Goal: Information Seeking & Learning: Learn about a topic

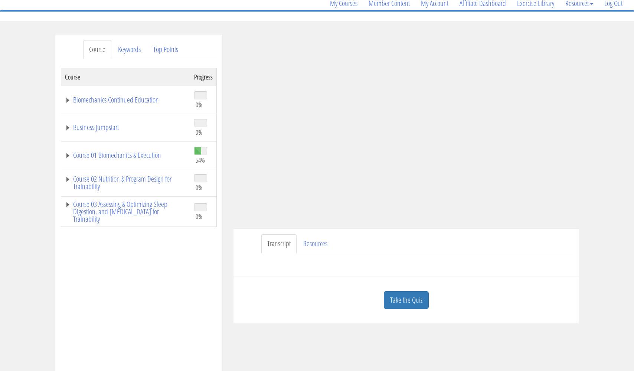
scroll to position [64, 0]
click at [316, 237] on link "Resources" at bounding box center [316, 243] width 36 height 19
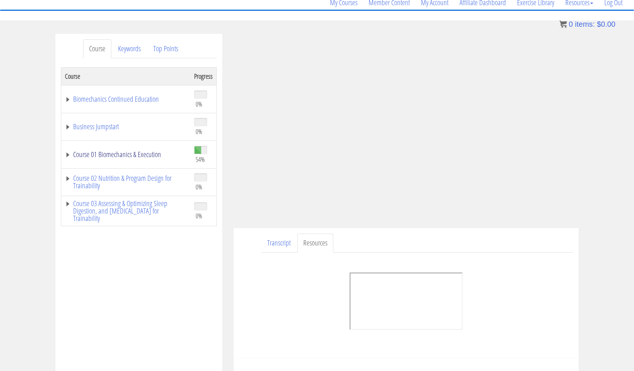
click at [147, 155] on link "Course 01 Biomechanics & Execution" at bounding box center [126, 154] width 122 height 7
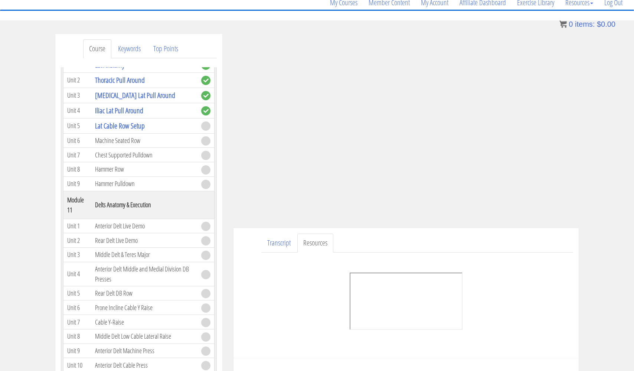
scroll to position [1425, 0]
click at [136, 117] on link "Iliac Lat Pull Around" at bounding box center [119, 112] width 48 height 10
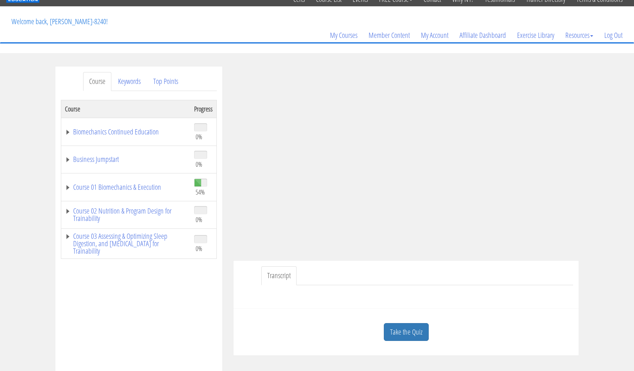
scroll to position [25, 0]
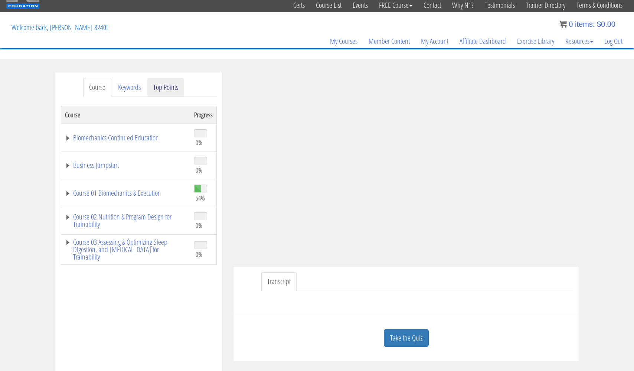
click at [170, 89] on link "Top Points" at bounding box center [165, 87] width 37 height 19
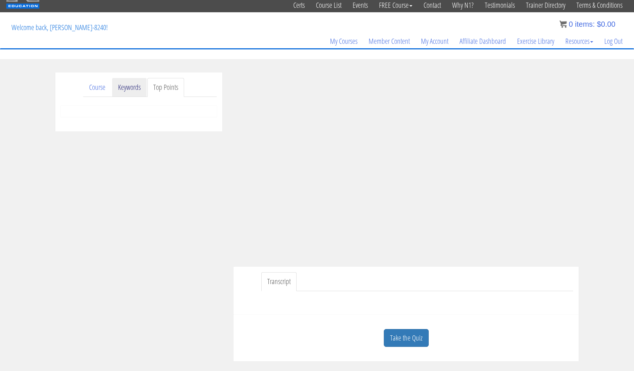
click at [137, 86] on link "Keywords" at bounding box center [129, 87] width 35 height 19
click at [99, 86] on link "Course" at bounding box center [97, 87] width 28 height 19
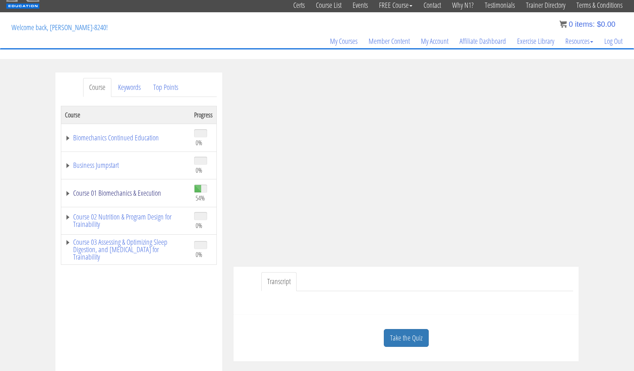
click at [144, 191] on link "Course 01 Biomechanics & Execution" at bounding box center [126, 192] width 122 height 7
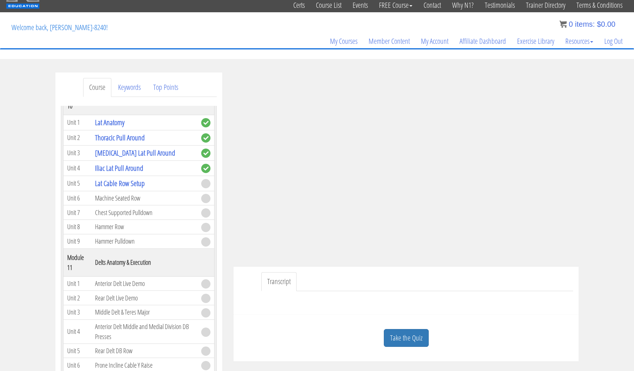
scroll to position [1407, 0]
click at [141, 158] on link "[MEDICAL_DATA] Lat Pull Around" at bounding box center [135, 153] width 80 height 10
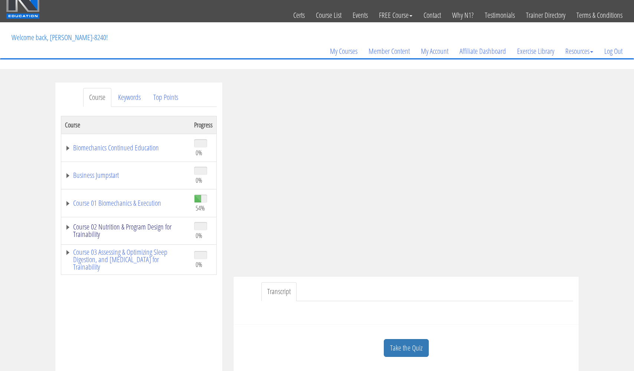
scroll to position [16, 0]
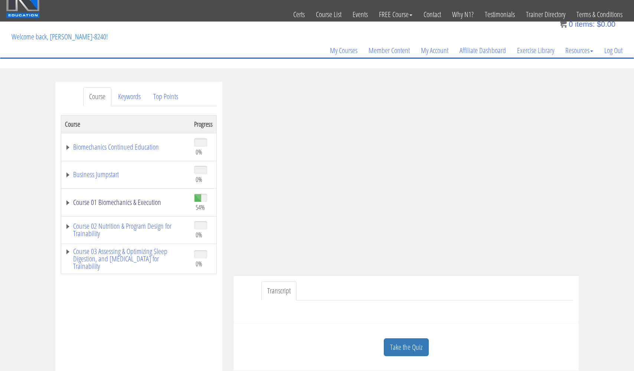
click at [141, 205] on link "Course 01 Biomechanics & Execution" at bounding box center [126, 202] width 122 height 7
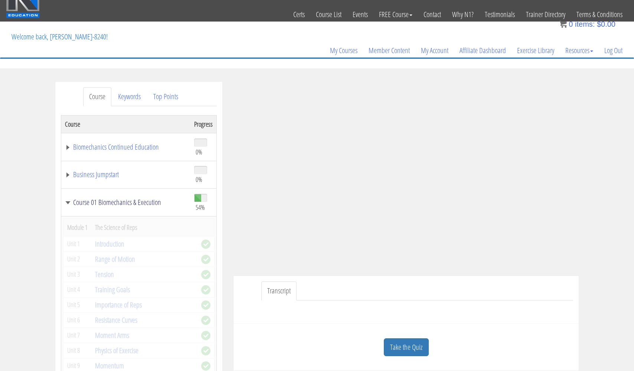
click at [141, 205] on link "Course 01 Biomechanics & Execution" at bounding box center [126, 202] width 122 height 7
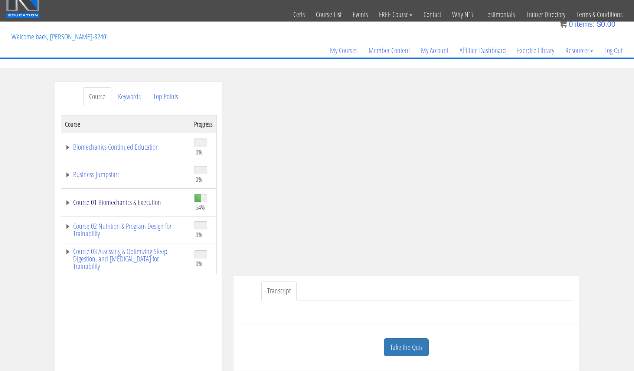
click at [141, 205] on link "Course 01 Biomechanics & Execution" at bounding box center [126, 202] width 122 height 7
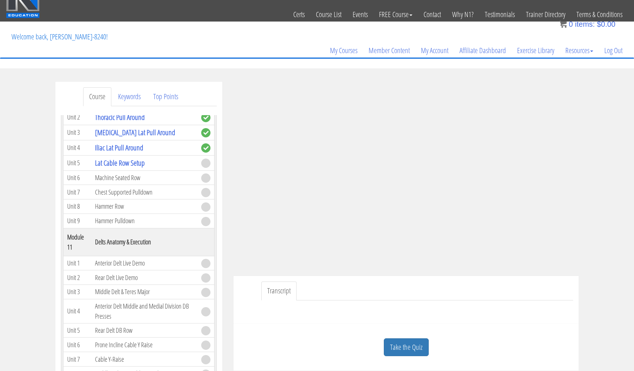
scroll to position [1434, 0]
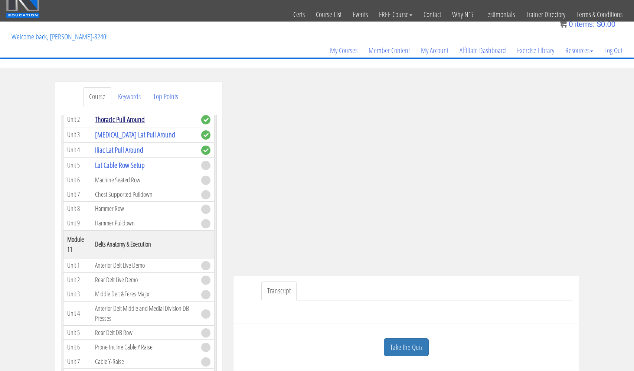
click at [130, 124] on link "Thoracic Pull Around" at bounding box center [120, 119] width 50 height 10
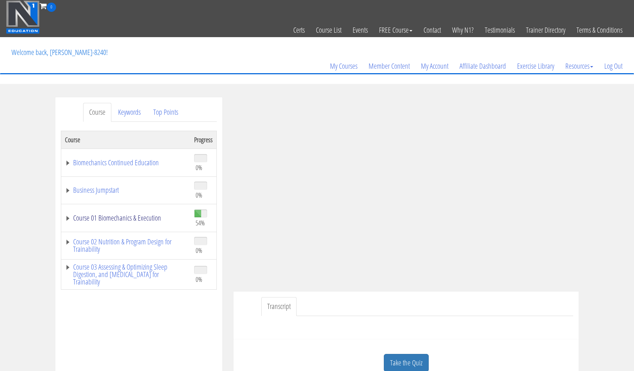
click at [125, 217] on link "Course 01 Biomechanics & Execution" at bounding box center [126, 217] width 122 height 7
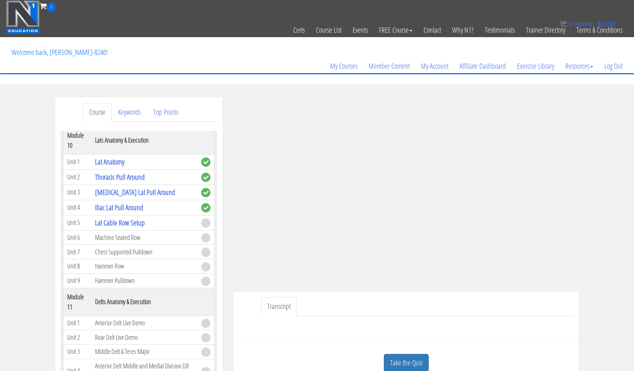
scroll to position [1385, 0]
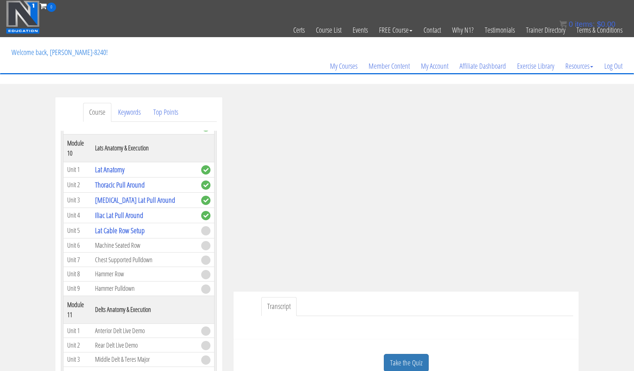
click at [123, 131] on link "Chest Press Machine" at bounding box center [120, 126] width 50 height 10
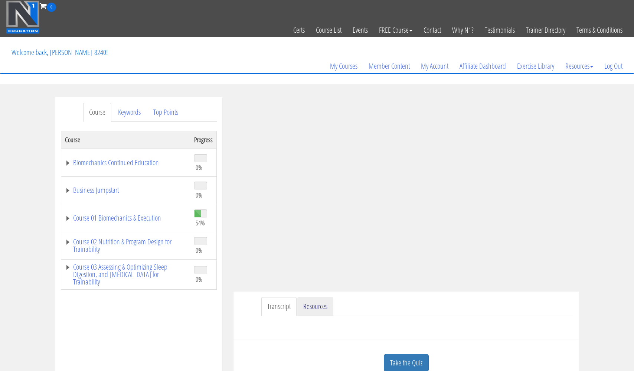
click at [321, 305] on link "Resources" at bounding box center [316, 306] width 36 height 19
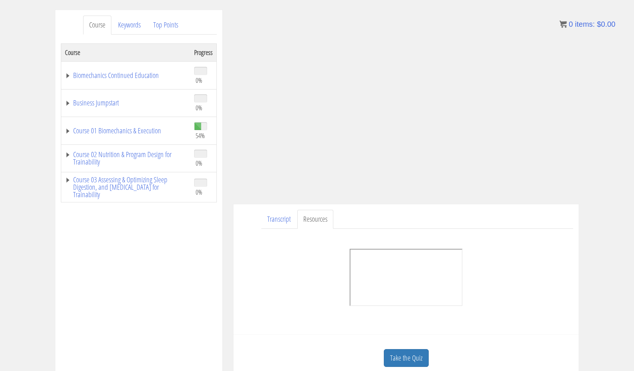
scroll to position [92, 0]
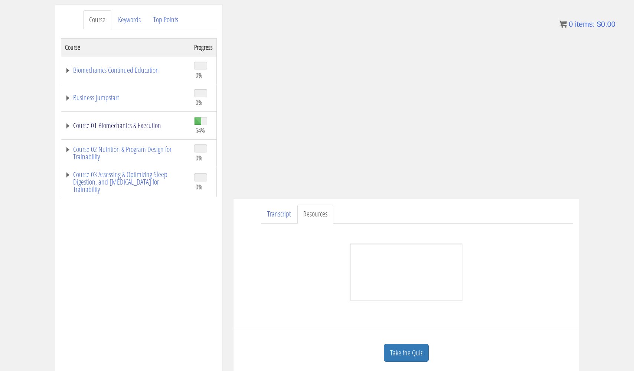
click at [144, 124] on link "Course 01 Biomechanics & Execution" at bounding box center [126, 125] width 122 height 7
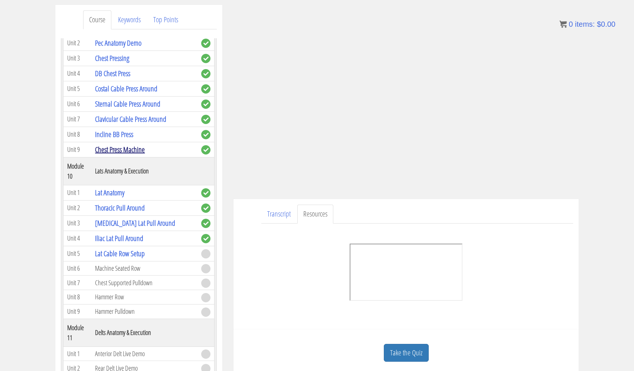
scroll to position [1272, 0]
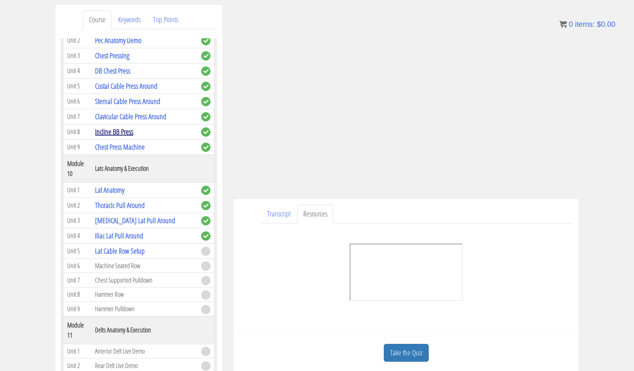
click at [127, 137] on link "Incline BB Press" at bounding box center [114, 132] width 38 height 10
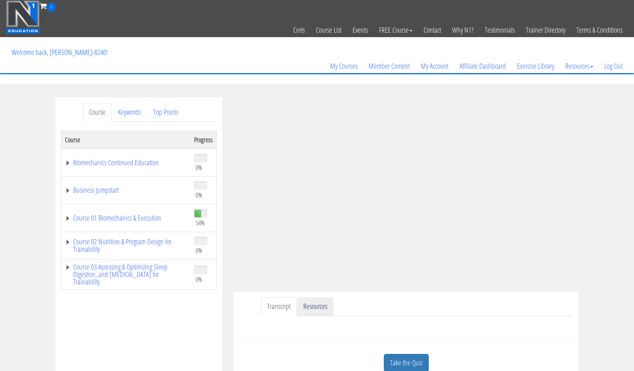
click at [317, 305] on link "Resources" at bounding box center [316, 306] width 36 height 19
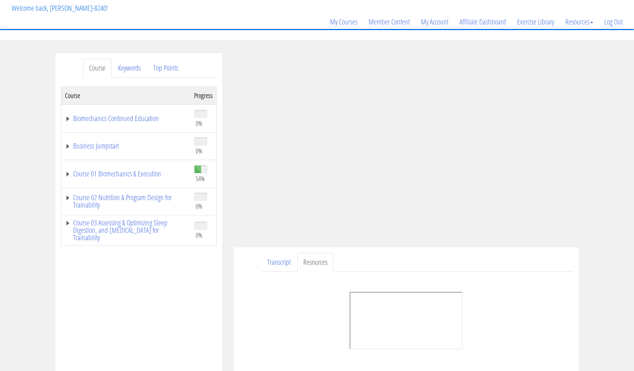
scroll to position [74, 0]
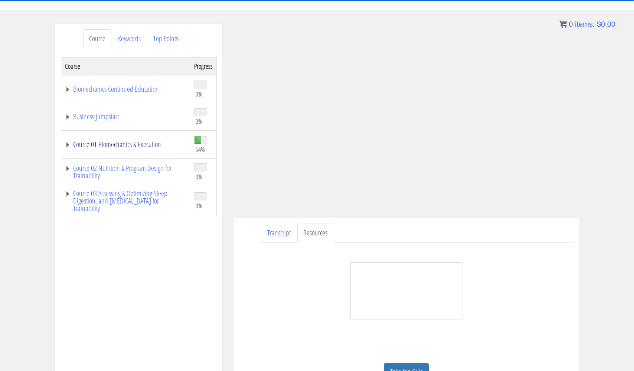
click at [148, 144] on link "Course 01 Biomechanics & Execution" at bounding box center [126, 144] width 122 height 7
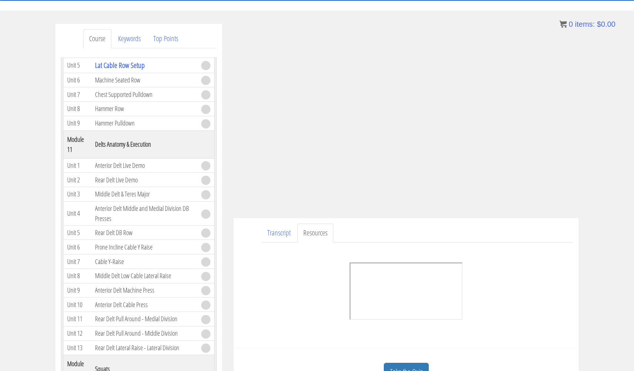
scroll to position [1484, 0]
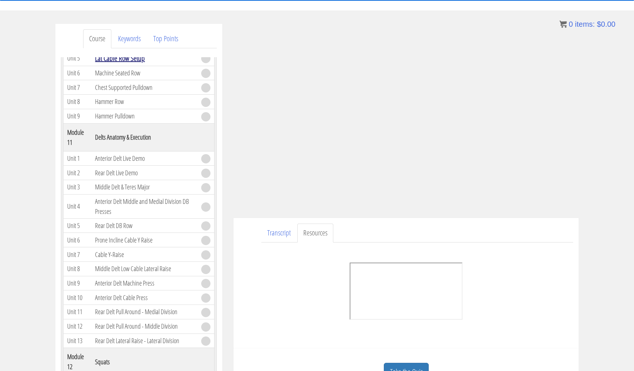
click at [130, 63] on link "Lat Cable Row Setup" at bounding box center [120, 58] width 50 height 10
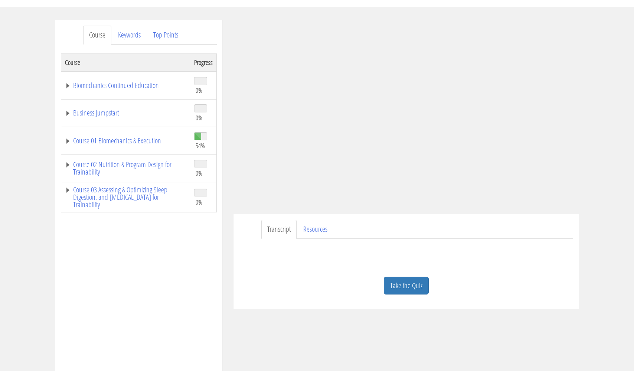
scroll to position [91, 0]
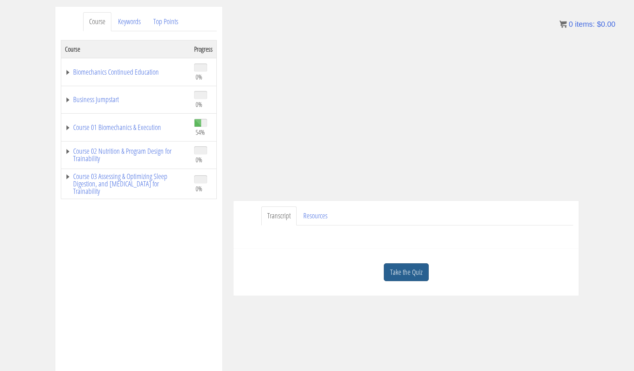
click at [401, 272] on link "Take the Quiz" at bounding box center [406, 272] width 45 height 18
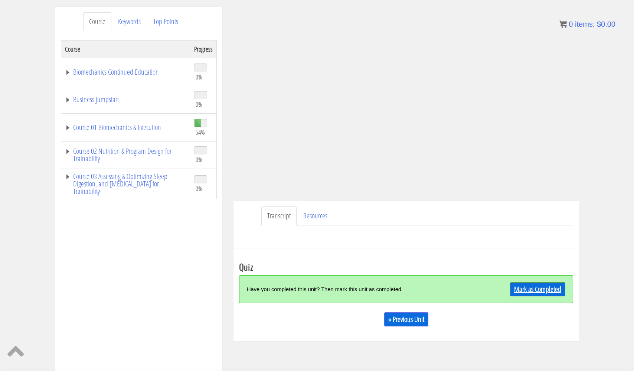
click at [524, 283] on link "Mark as Completed" at bounding box center [537, 289] width 55 height 14
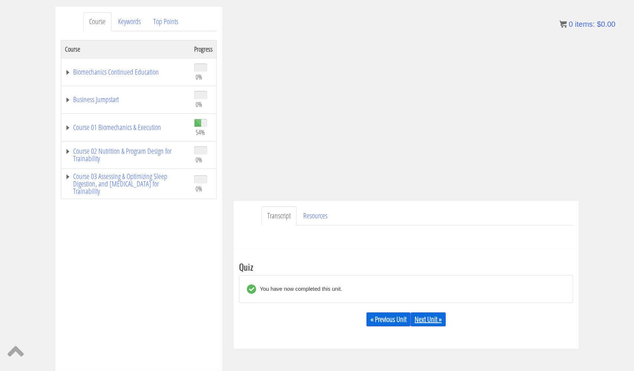
click at [426, 316] on link "Next Unit »" at bounding box center [428, 319] width 35 height 14
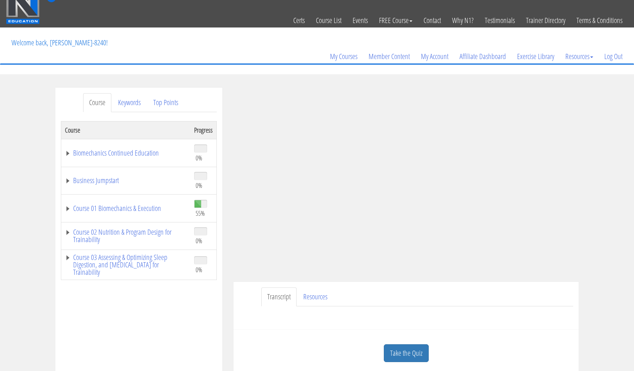
scroll to position [14, 0]
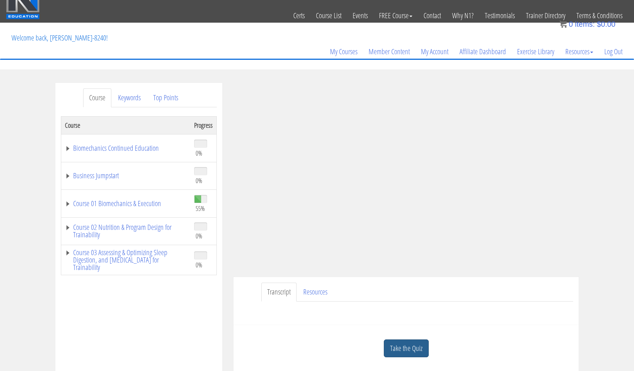
click at [406, 342] on link "Take the Quiz" at bounding box center [406, 348] width 45 height 18
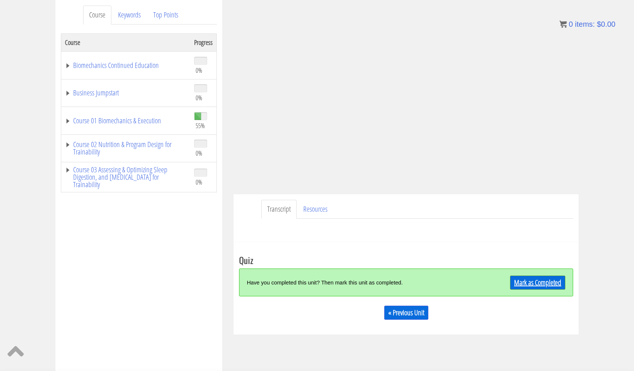
scroll to position [98, 0]
click at [324, 208] on link "Resources" at bounding box center [316, 208] width 36 height 19
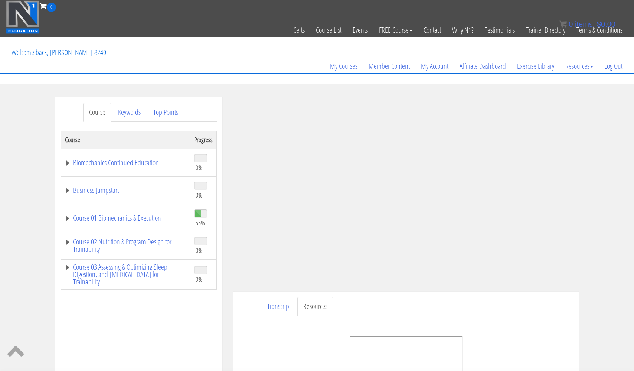
scroll to position [0, 0]
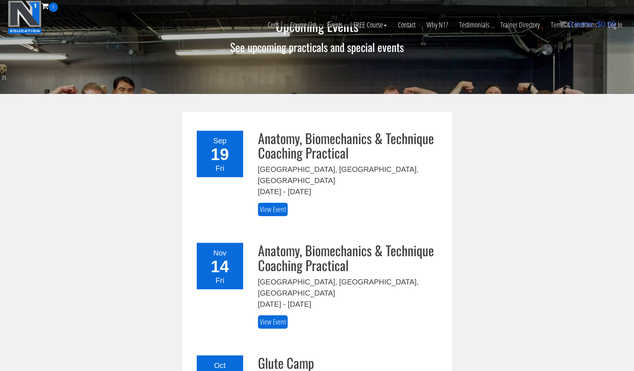
scroll to position [301, 0]
